Goal: Information Seeking & Learning: Learn about a topic

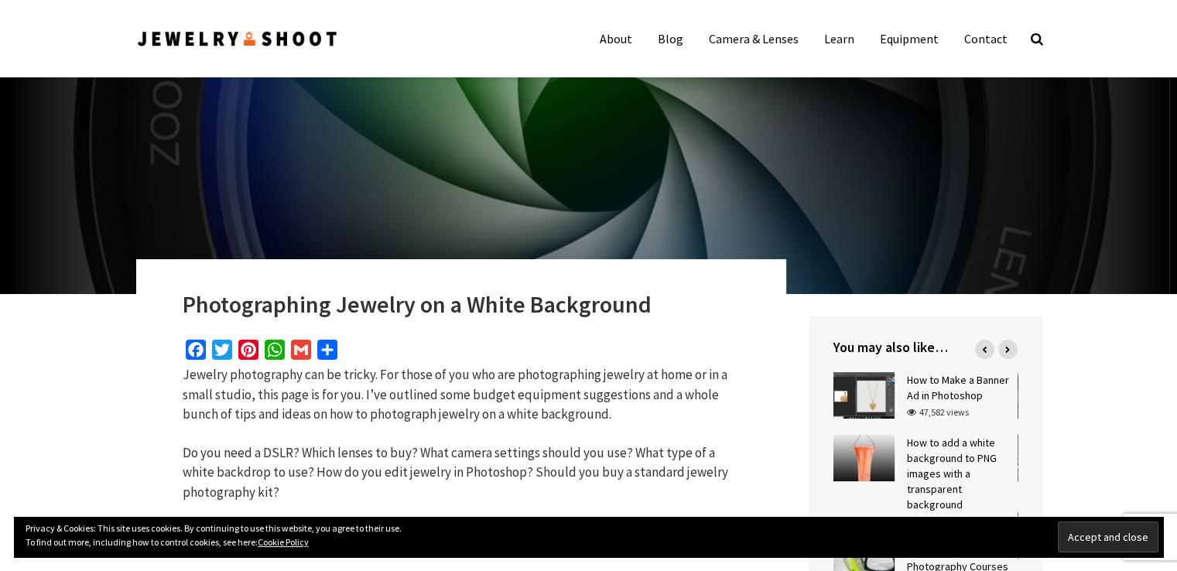
scroll to position [339, 0]
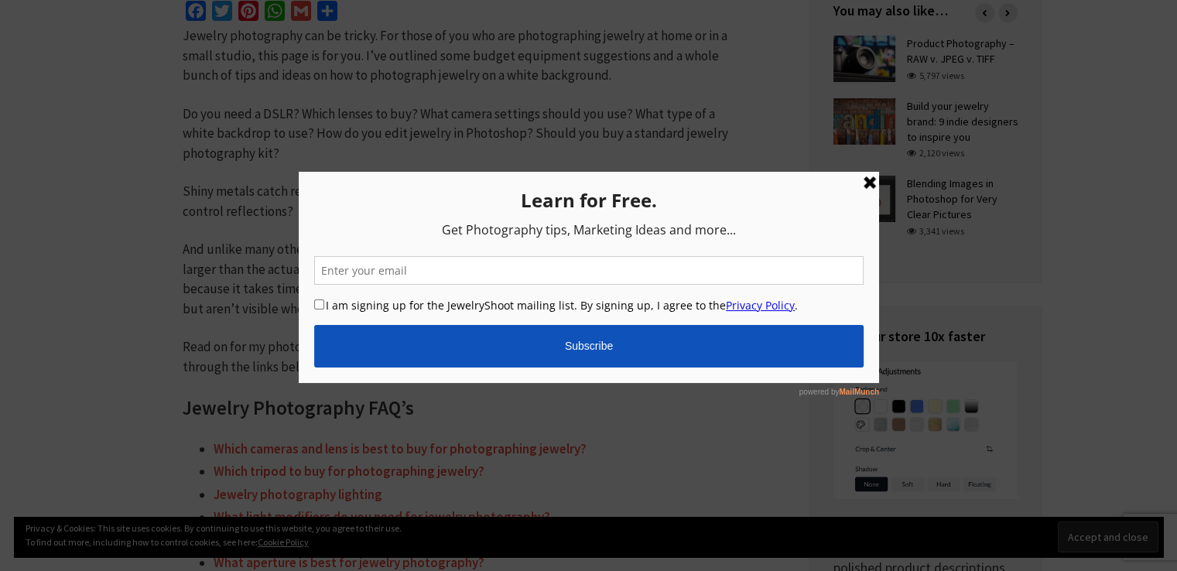
click at [877, 181] on link at bounding box center [868, 182] width 19 height 19
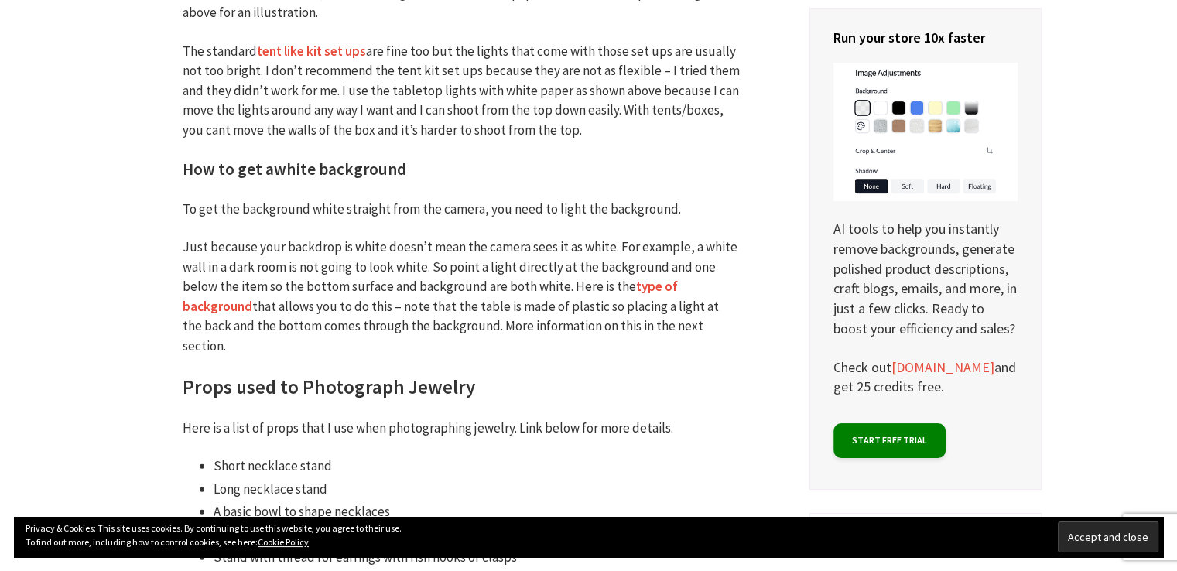
scroll to position [3848, 0]
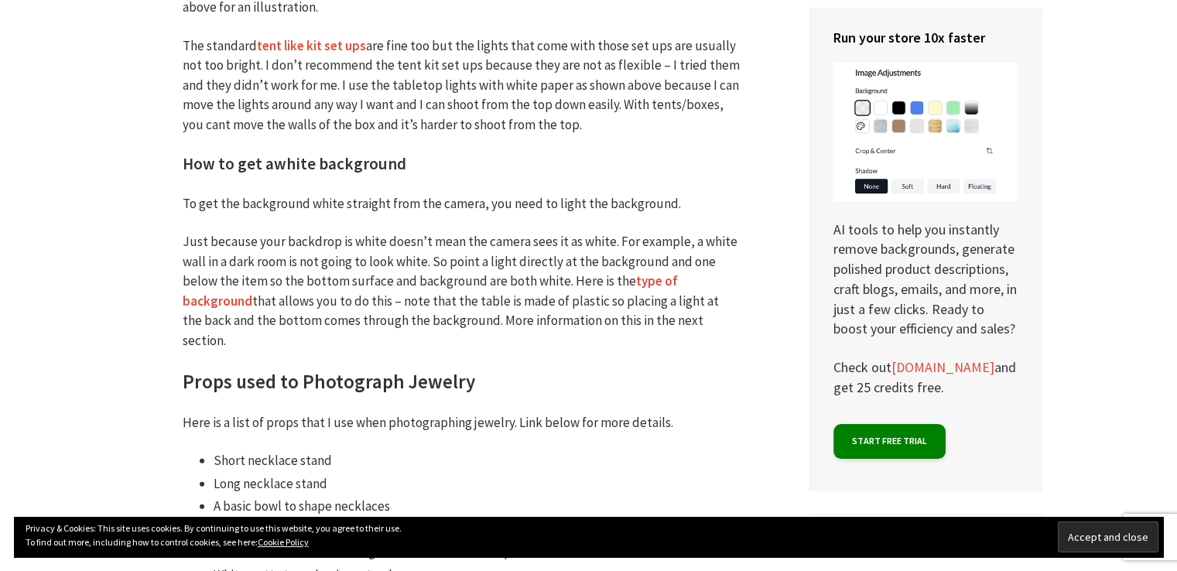
click at [657, 282] on link "type of background" at bounding box center [430, 291] width 495 height 38
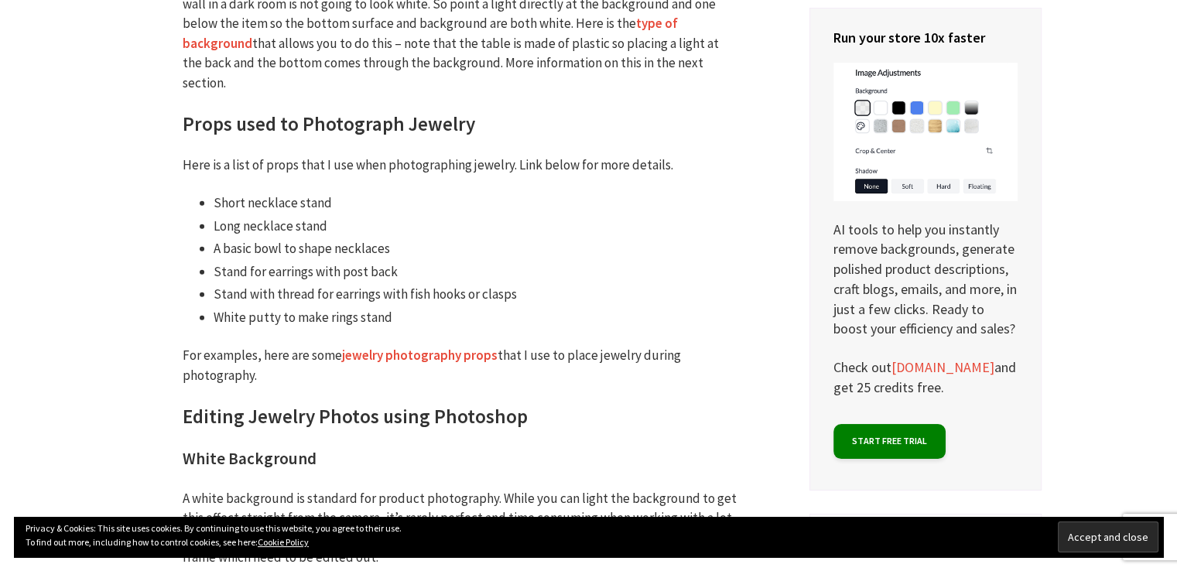
scroll to position [4185, 0]
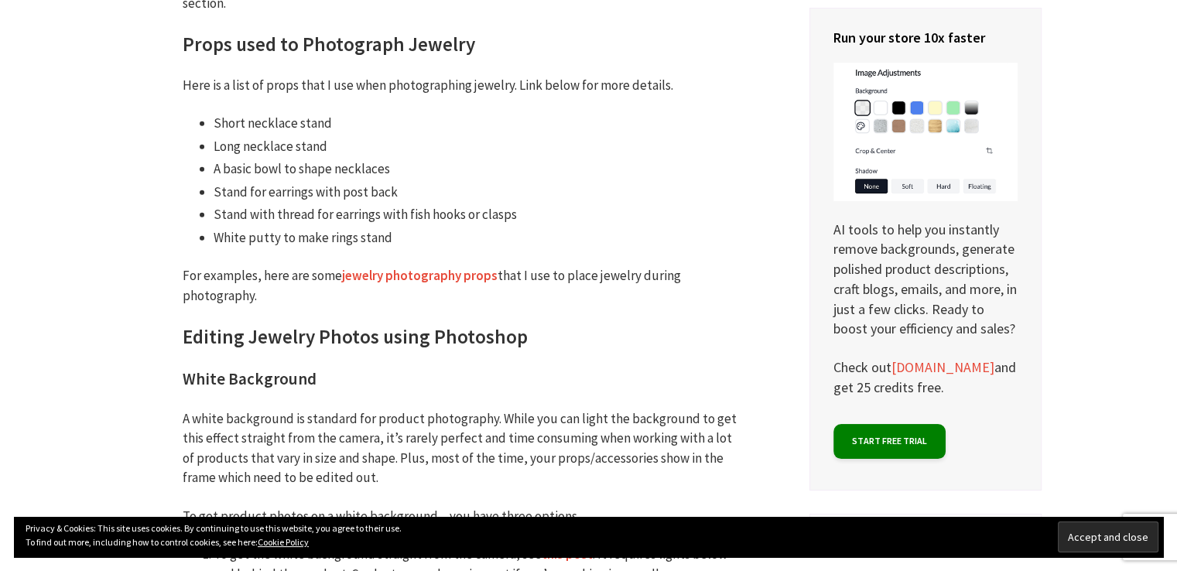
click at [429, 267] on link "jewelry photography props" at bounding box center [419, 276] width 155 height 18
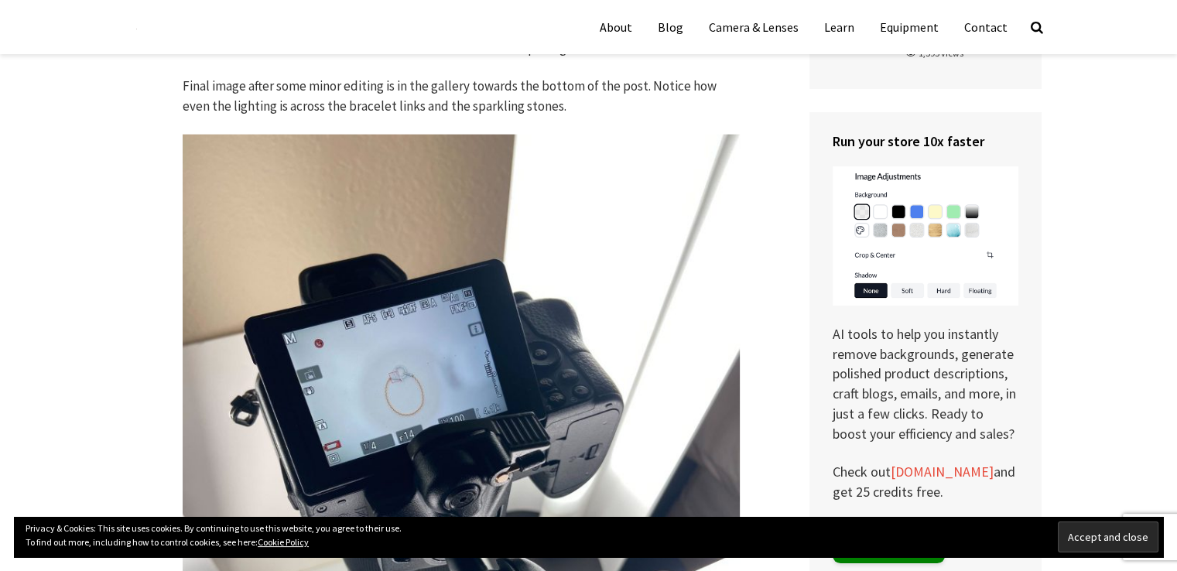
scroll to position [3683, 0]
